Goal: Task Accomplishment & Management: Manage account settings

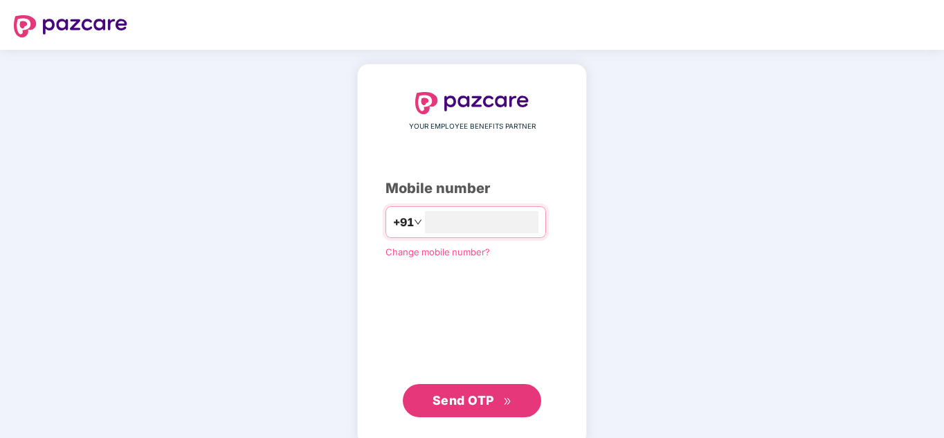
type input "**********"
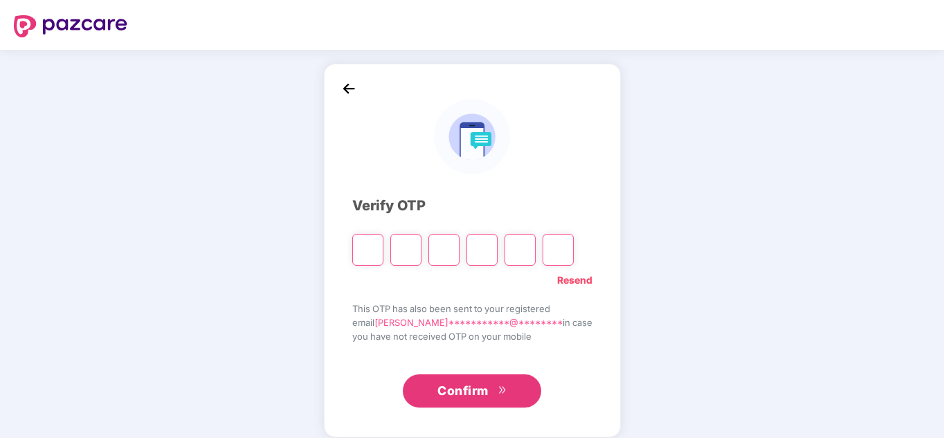
type input "*"
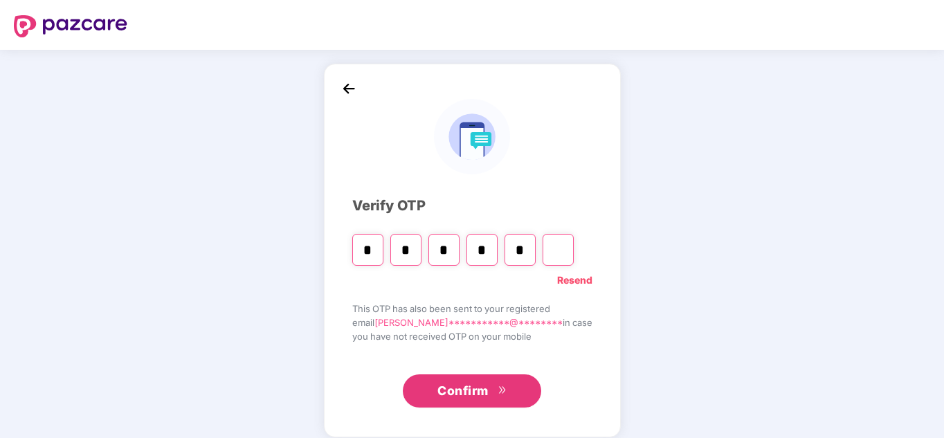
type input "*"
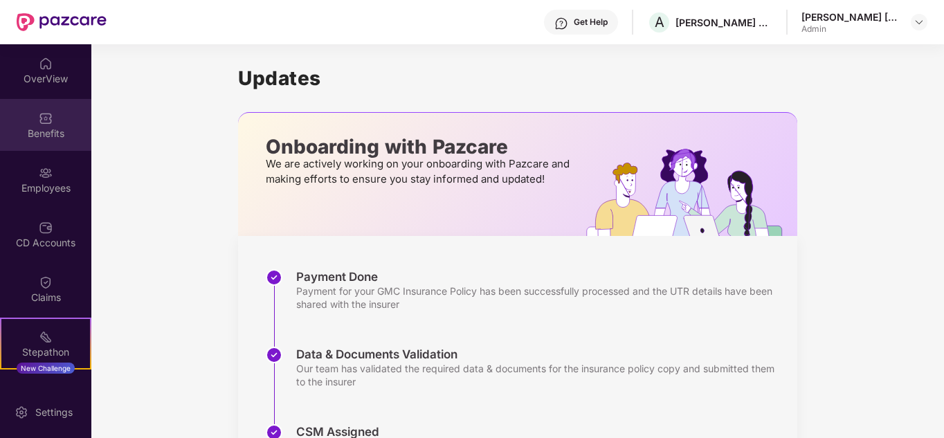
click at [12, 115] on div "Benefits" at bounding box center [45, 125] width 91 height 52
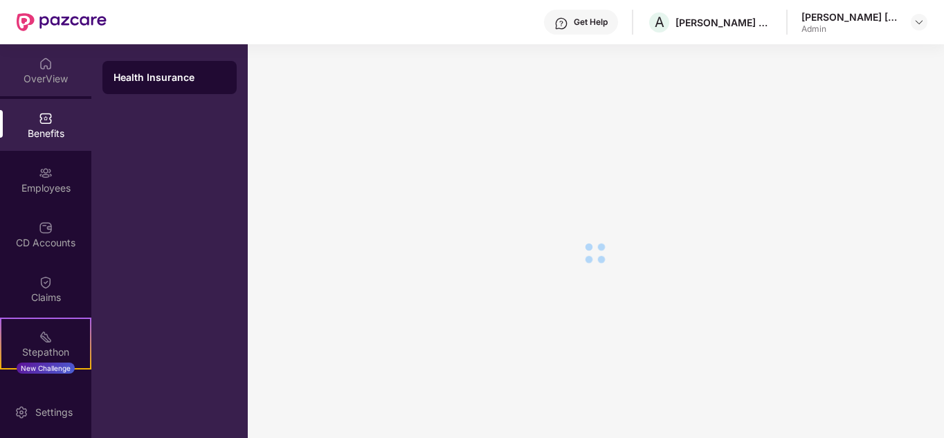
click at [30, 82] on div "OverView" at bounding box center [45, 79] width 91 height 14
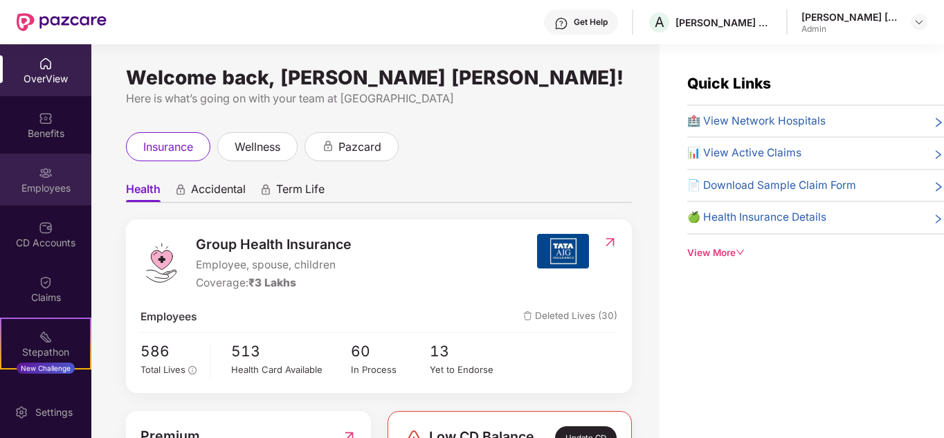
click at [57, 201] on div "Employees" at bounding box center [45, 180] width 91 height 52
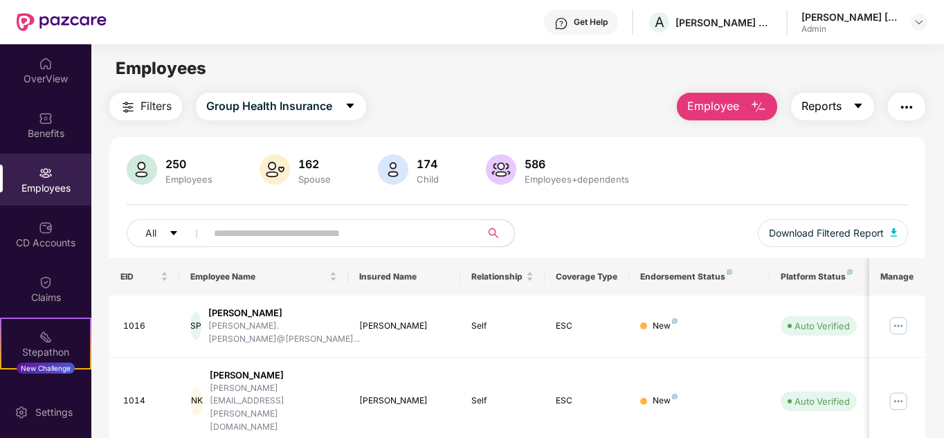
click at [819, 110] on span "Reports" at bounding box center [821, 106] width 40 height 17
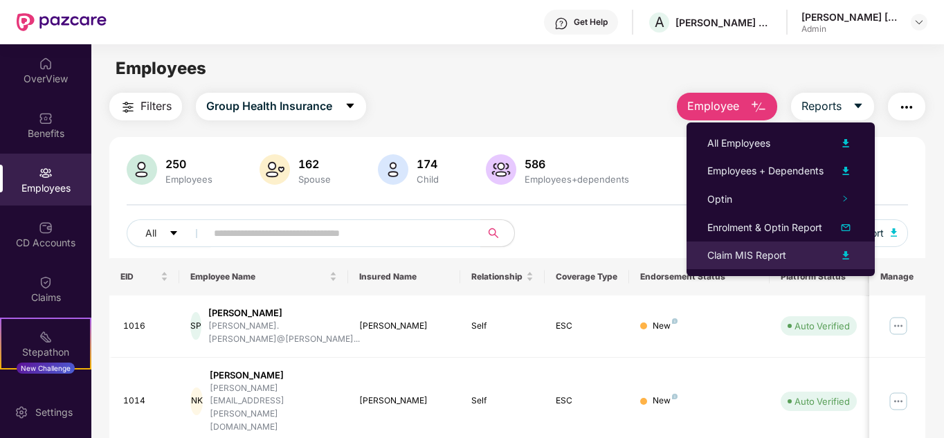
click at [745, 262] on div "Claim MIS Report" at bounding box center [746, 255] width 79 height 15
